Goal: Navigation & Orientation: Understand site structure

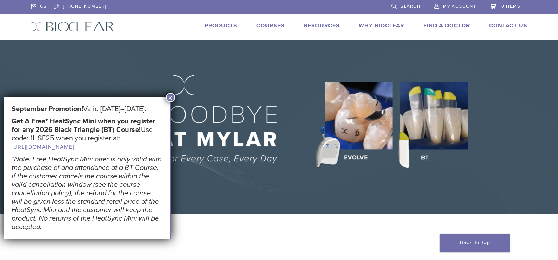
click at [171, 96] on button "×" at bounding box center [170, 97] width 9 height 9
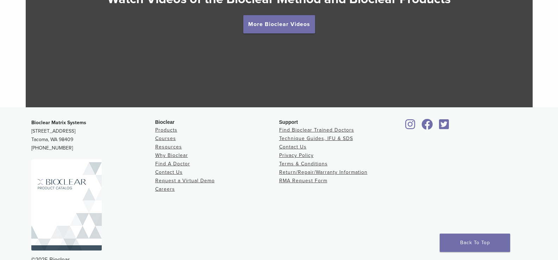
scroll to position [1355, 0]
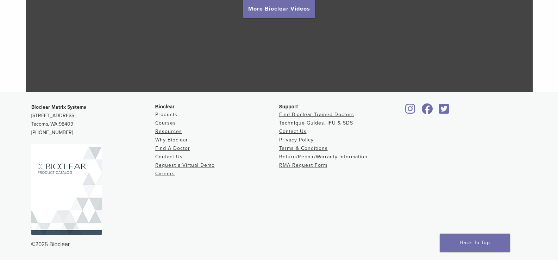
click at [167, 114] on link "Products" at bounding box center [166, 115] width 22 height 6
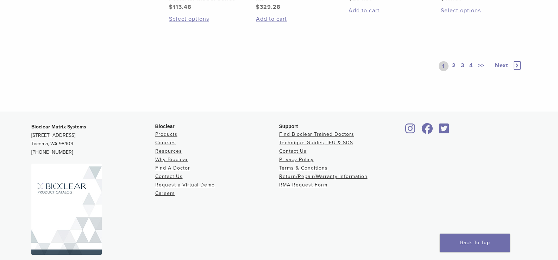
scroll to position [669, 0]
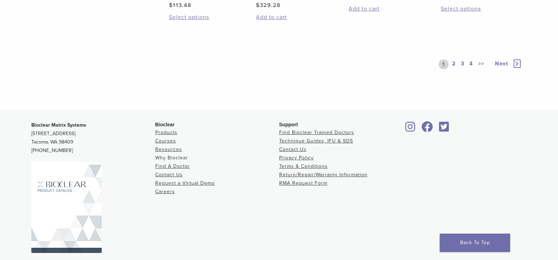
click at [177, 157] on link "Why Bioclear" at bounding box center [171, 158] width 33 height 6
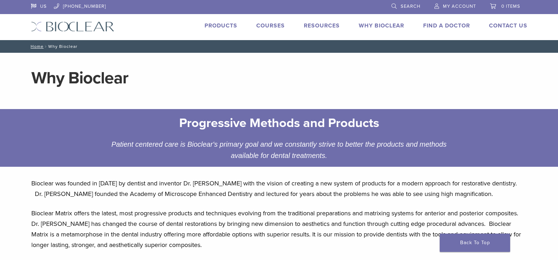
click at [221, 24] on link "Products" at bounding box center [221, 25] width 33 height 7
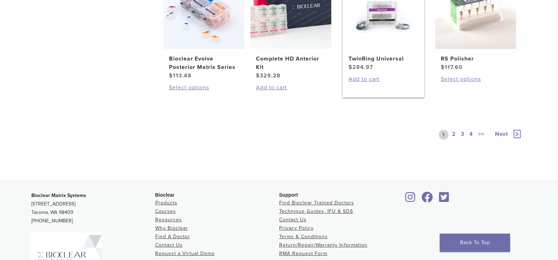
scroll to position [634, 0]
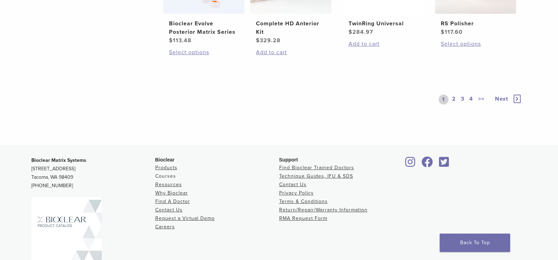
click at [167, 175] on link "Courses" at bounding box center [165, 176] width 21 height 6
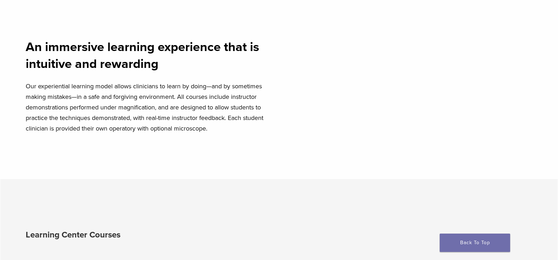
scroll to position [282, 0]
